Goal: Transaction & Acquisition: Purchase product/service

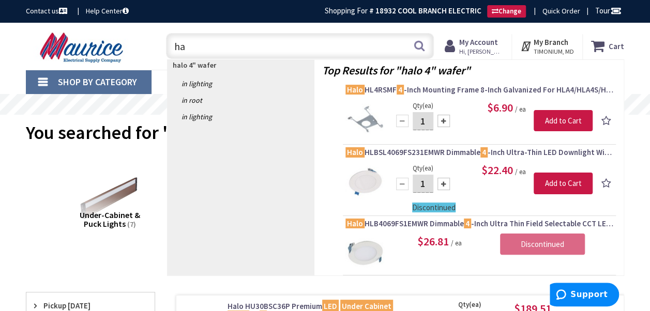
type input "h"
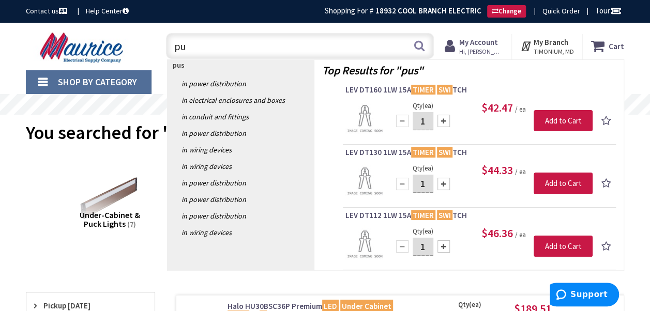
type input "p"
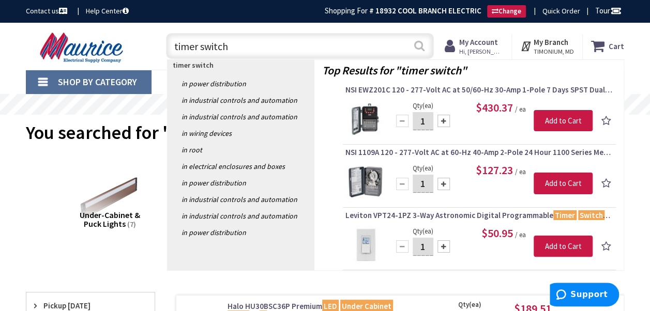
type input "timer switch"
click at [420, 48] on button "Search" at bounding box center [419, 45] width 13 height 23
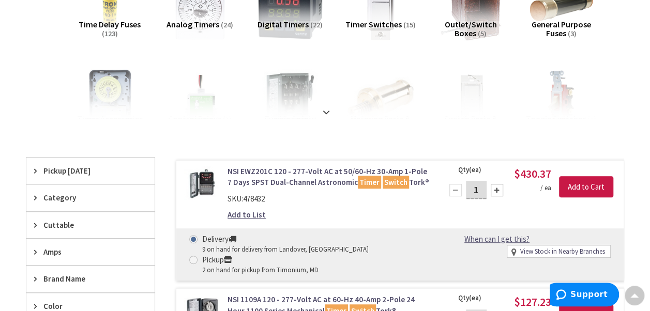
scroll to position [118, 0]
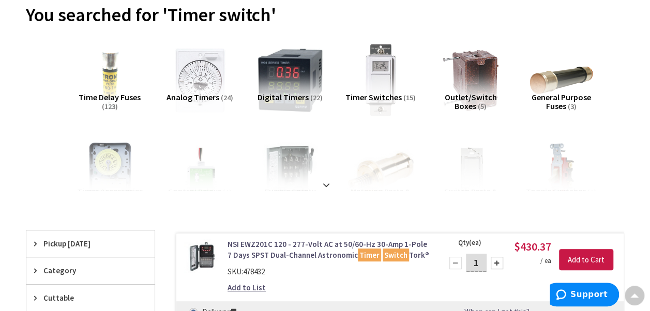
click at [380, 78] on img at bounding box center [380, 80] width 73 height 73
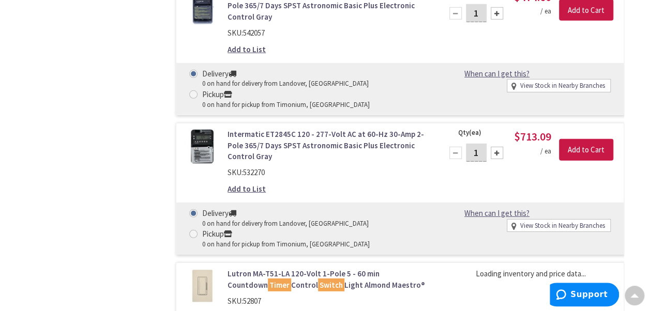
scroll to position [0, 0]
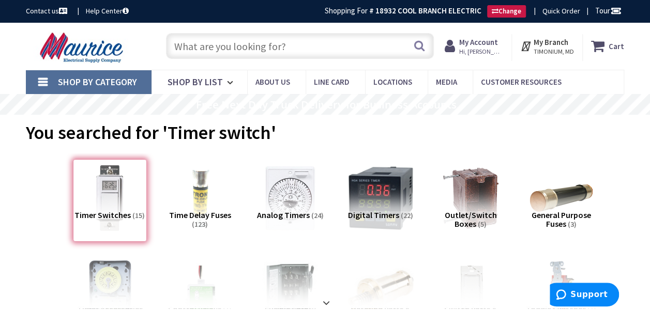
click at [196, 48] on input "text" at bounding box center [300, 46] width 268 height 26
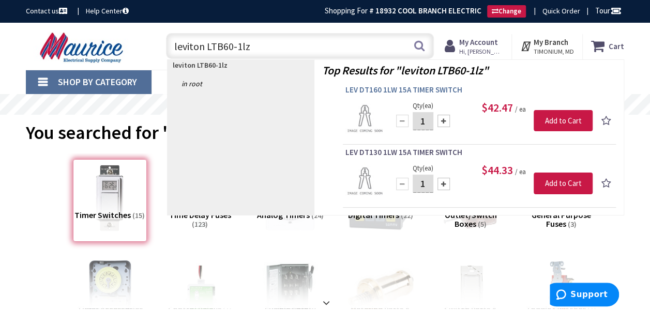
type input "leviton LTB60-1lz"
click at [393, 88] on span "LEV DT160 1LW 15A TIMER SWITCH" at bounding box center [480, 90] width 268 height 10
